Goal: Download file/media

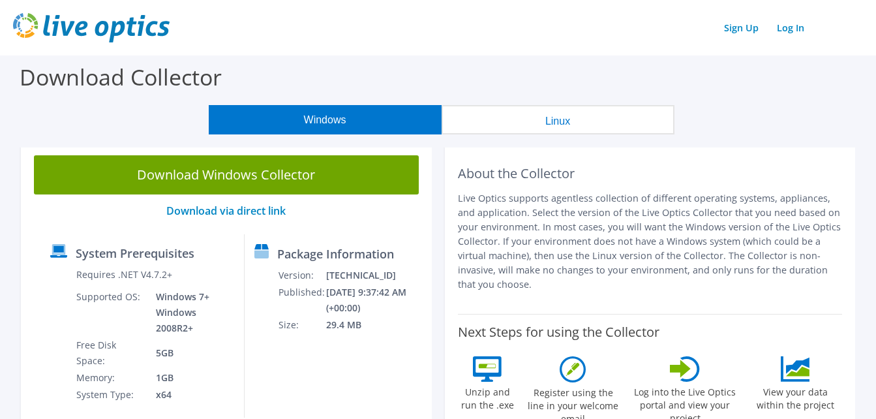
scroll to position [393, 0]
